Goal: Find specific page/section: Find specific page/section

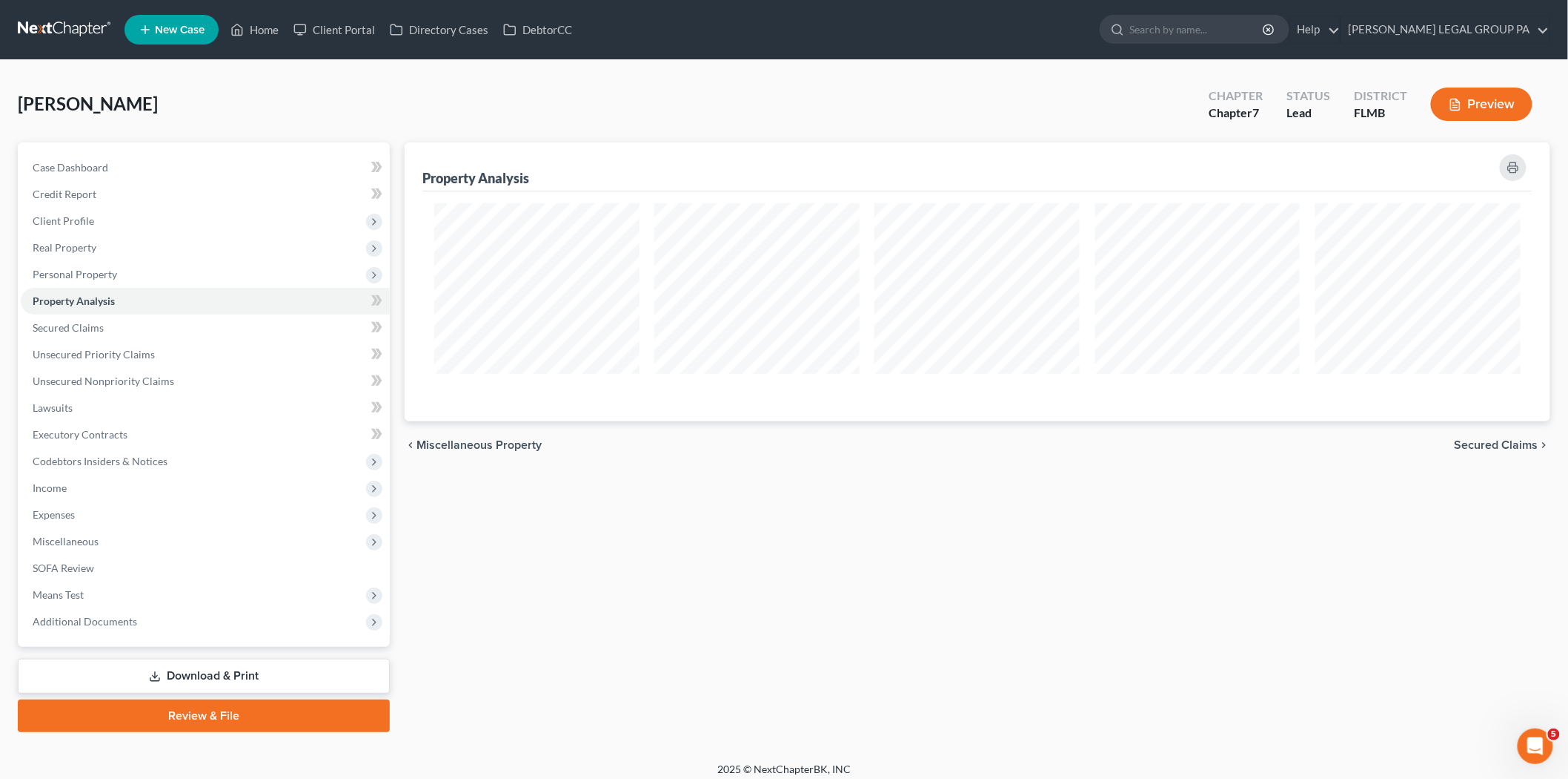
click at [40, 18] on link at bounding box center [66, 30] width 95 height 27
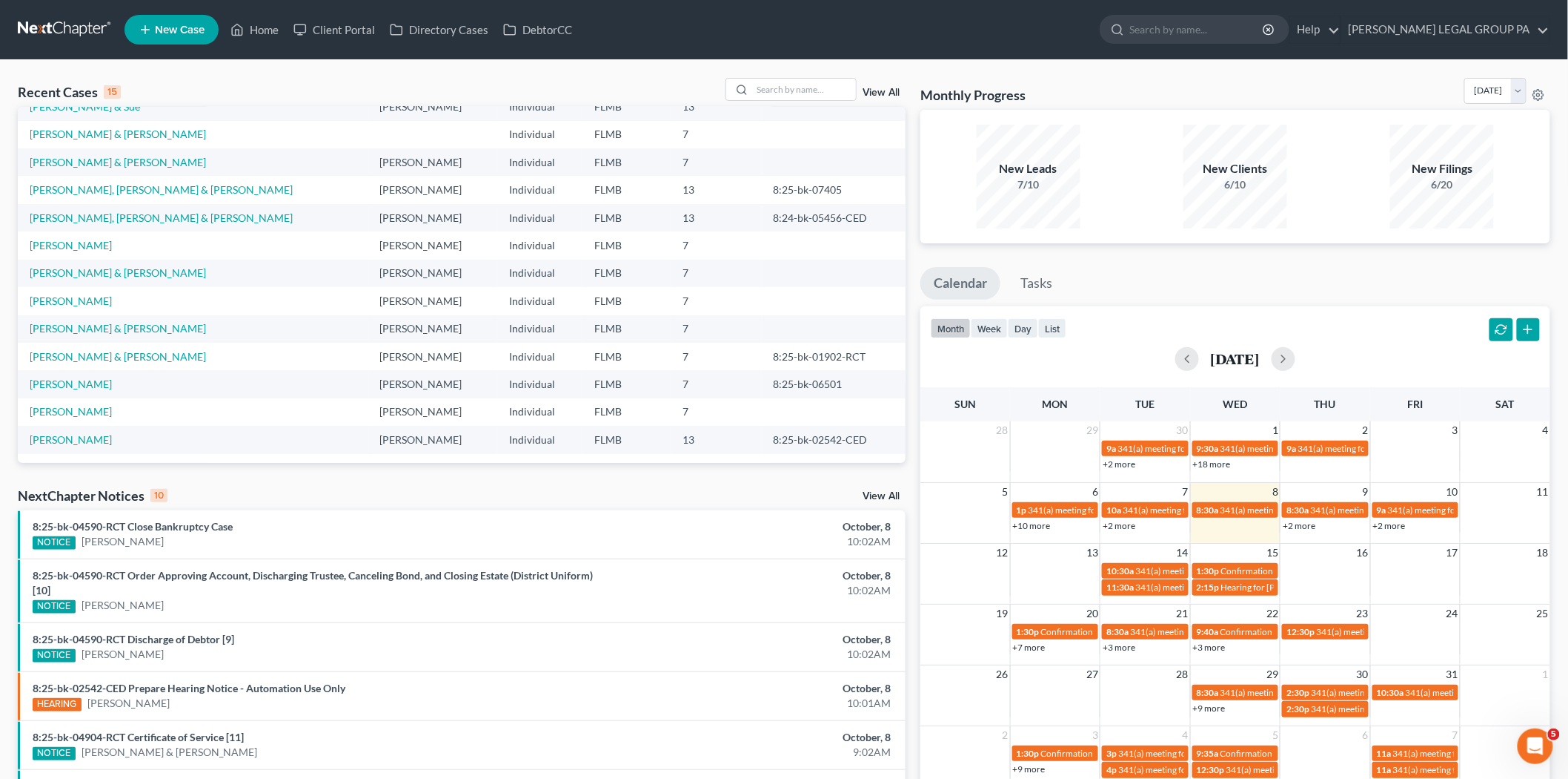
scroll to position [101, 0]
click at [813, 78] on input "search" at bounding box center [804, 89] width 103 height 22
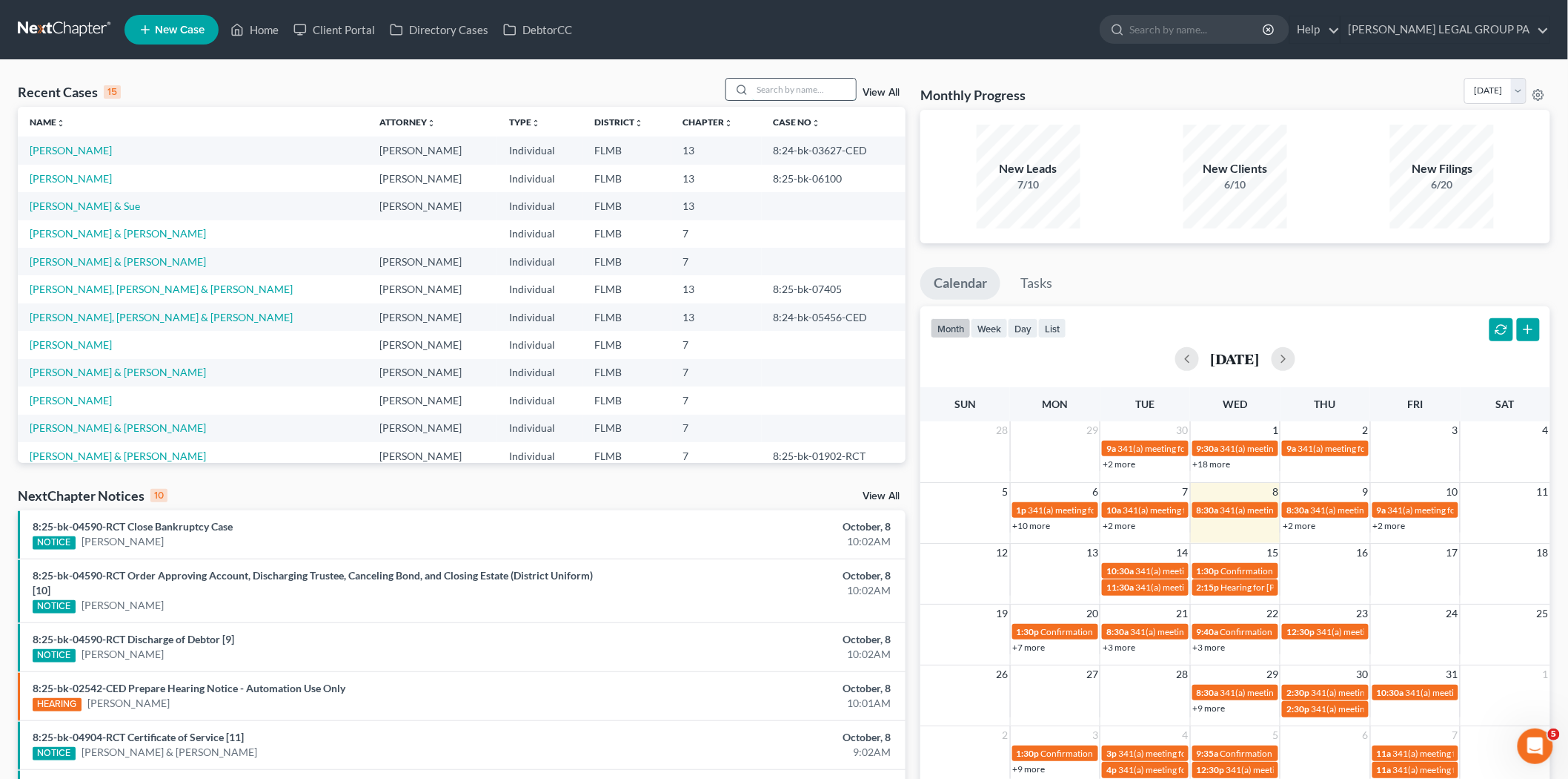
click at [806, 86] on input "search" at bounding box center [804, 89] width 103 height 22
